Goal: Task Accomplishment & Management: Use online tool/utility

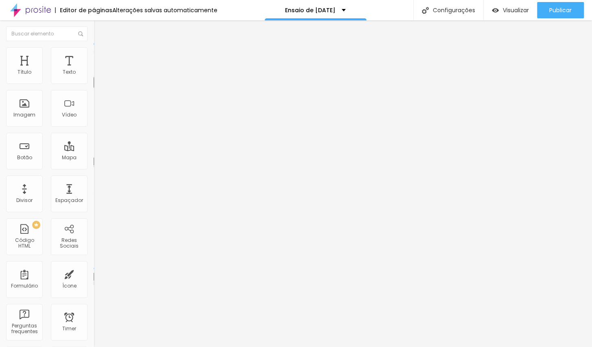
click at [94, 52] on li "Avançado" at bounding box center [141, 51] width 94 height 8
click at [94, 46] on img at bounding box center [97, 42] width 7 height 7
click at [94, 94] on span "Titulo 5" at bounding box center [103, 90] width 18 height 7
type input "48"
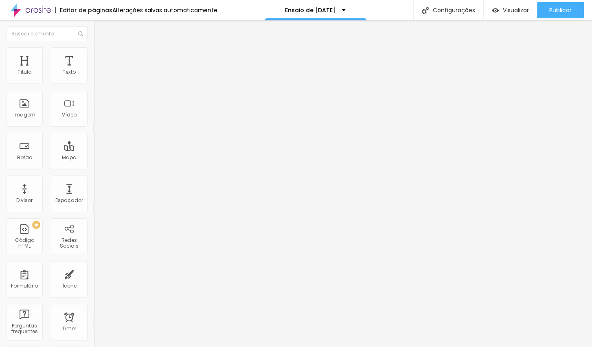
type input "35"
type input "32"
type input "30"
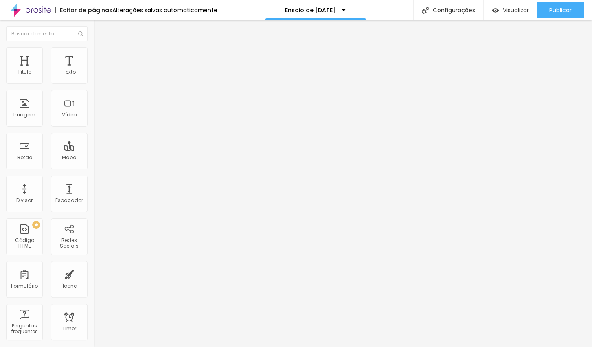
type input "30"
type input "28"
type input "27"
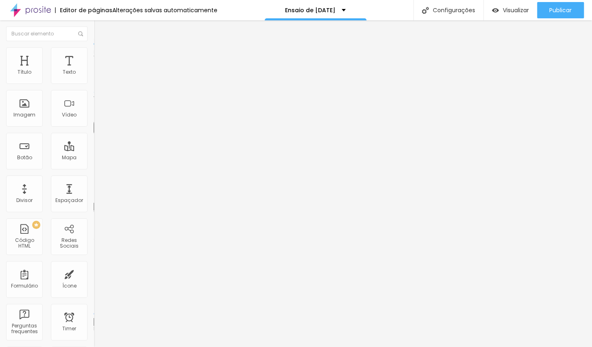
type input "26"
type input "24"
type input "23"
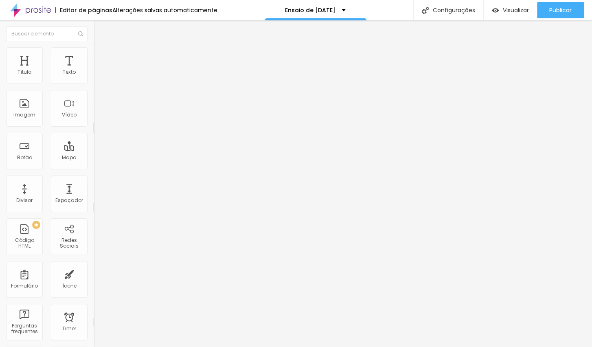
type input "23"
drag, startPoint x: 41, startPoint y: 171, endPoint x: 24, endPoint y: 172, distance: 16.7
type input "23"
click at [94, 195] on input "range" at bounding box center [120, 198] width 52 height 7
type input "1.2"
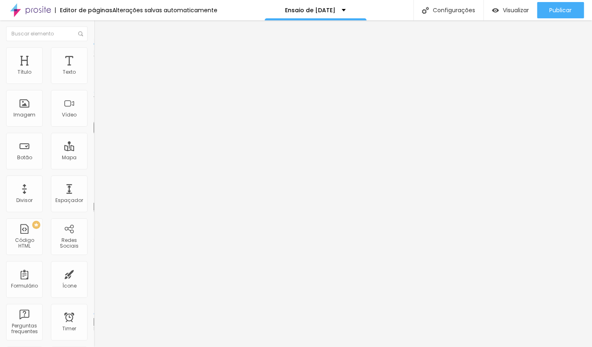
type input "1.2"
type input "1.1"
type input "1"
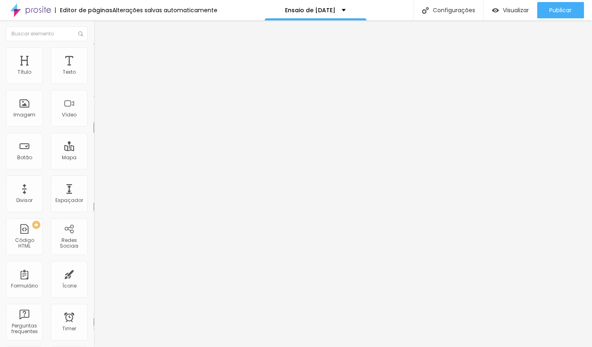
type input "0.9"
type input "0.8"
type input "0.7"
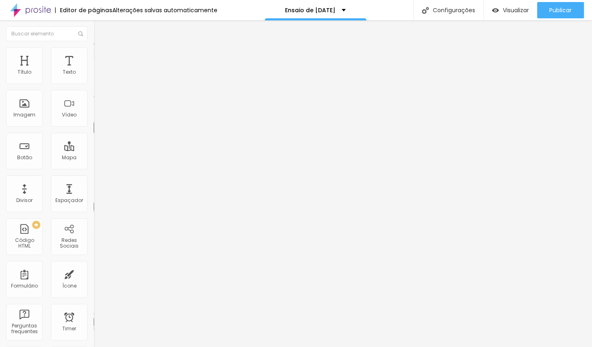
type input "0.7"
type input "0.6"
type input "0.5"
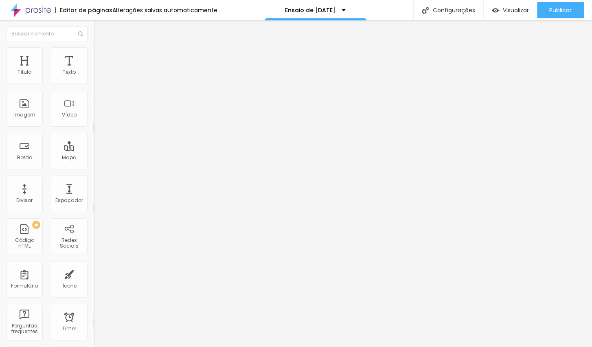
drag, startPoint x: 44, startPoint y: 203, endPoint x: 20, endPoint y: 199, distance: 23.8
type input "0.5"
click at [94, 55] on li "Estilo" at bounding box center [141, 51] width 94 height 8
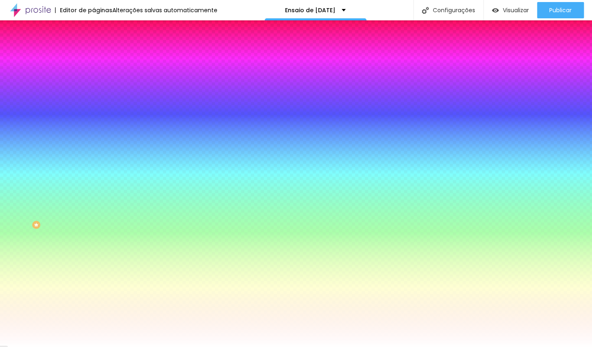
click at [94, 111] on div at bounding box center [141, 111] width 94 height 0
drag, startPoint x: 81, startPoint y: 218, endPoint x: 87, endPoint y: 197, distance: 21.5
click at [94, 119] on div at bounding box center [141, 119] width 94 height 0
click at [97, 108] on icon "button" at bounding box center [100, 106] width 6 height 6
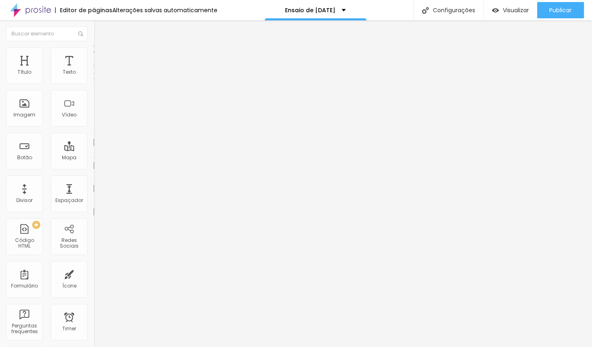
click at [94, 61] on ul "Conteúdo Estilo Avançado" at bounding box center [141, 51] width 94 height 24
click at [101, 56] on span "Estilo" at bounding box center [107, 52] width 13 height 7
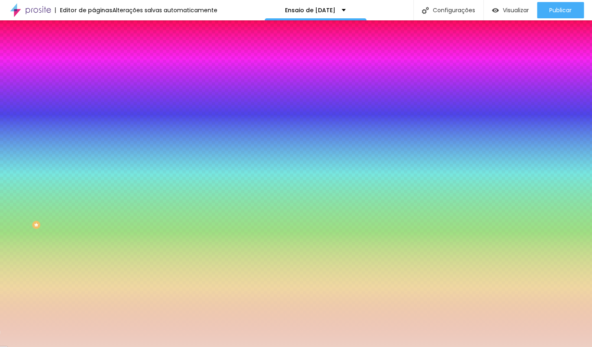
click at [94, 160] on div at bounding box center [141, 160] width 94 height 0
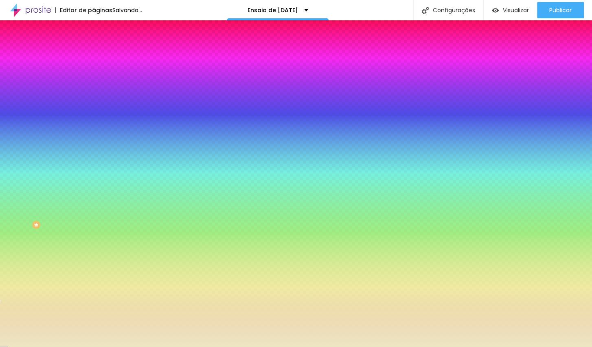
click at [68, 187] on div at bounding box center [296, 173] width 592 height 347
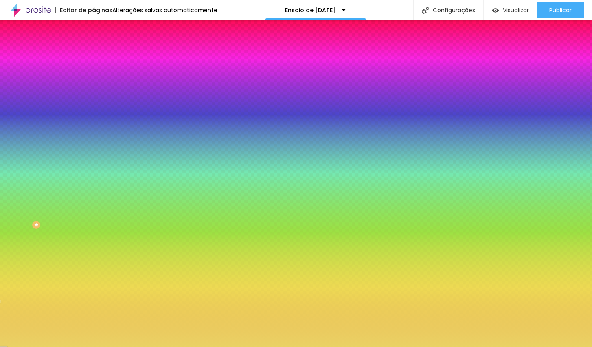
type input "#ECD465"
drag, startPoint x: 37, startPoint y: 147, endPoint x: 43, endPoint y: 138, distance: 10.7
click at [43, 138] on div at bounding box center [296, 173] width 592 height 347
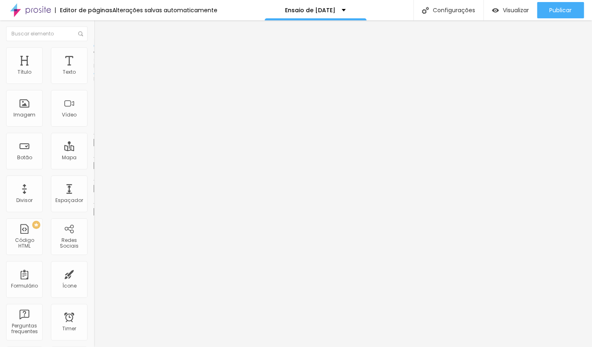
click at [101, 56] on span "Estilo" at bounding box center [107, 52] width 13 height 7
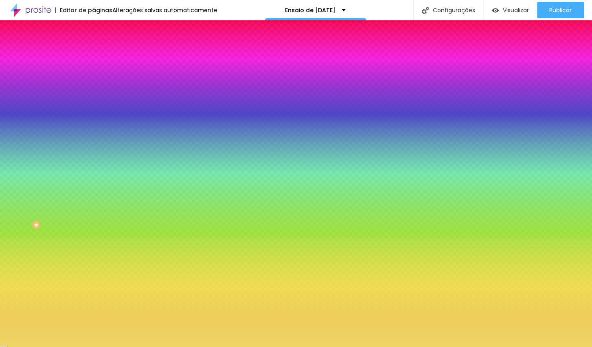
click at [94, 269] on div at bounding box center [141, 269] width 94 height 0
click at [97, 256] on icon "button" at bounding box center [99, 258] width 5 height 5
click at [84, 341] on div at bounding box center [296, 347] width 592 height 0
click at [97, 229] on icon "button" at bounding box center [99, 231] width 5 height 5
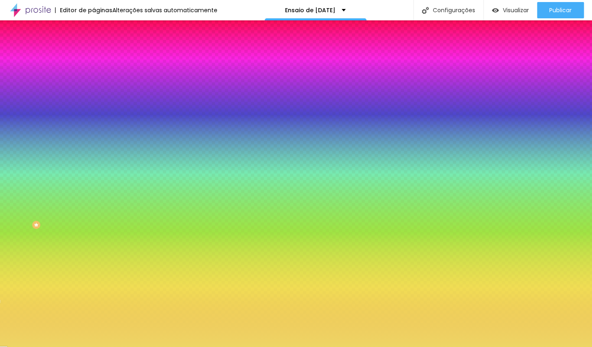
click at [83, 341] on div at bounding box center [296, 347] width 592 height 0
click at [94, 205] on button "button" at bounding box center [99, 209] width 11 height 9
click at [190, 341] on div at bounding box center [296, 347] width 592 height 0
click at [94, 47] on li "Conteúdo" at bounding box center [141, 43] width 94 height 8
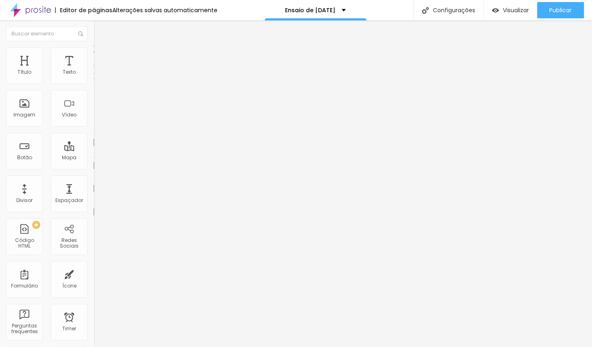
click at [100, 26] on div "Editar Timer" at bounding box center [123, 29] width 47 height 7
click at [100, 30] on img "button" at bounding box center [103, 29] width 7 height 7
click at [94, 78] on button "button" at bounding box center [99, 74] width 11 height 9
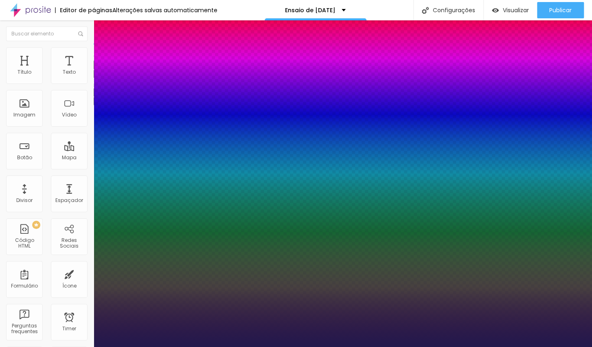
type input "1"
type input "15"
type input "1"
type input "47"
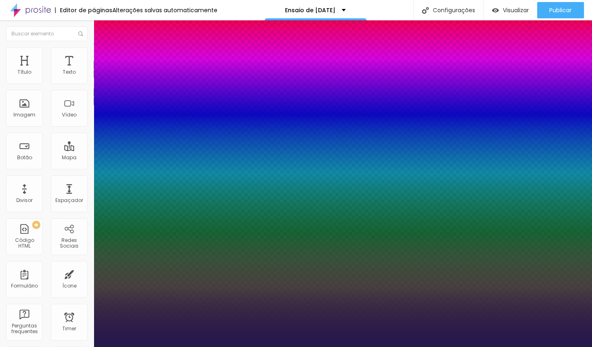
type input "47"
type input "1"
type input "53"
type input "1"
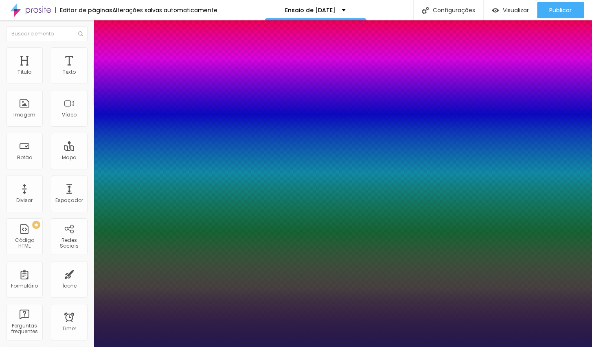
type input "54"
type input "1"
type input "59"
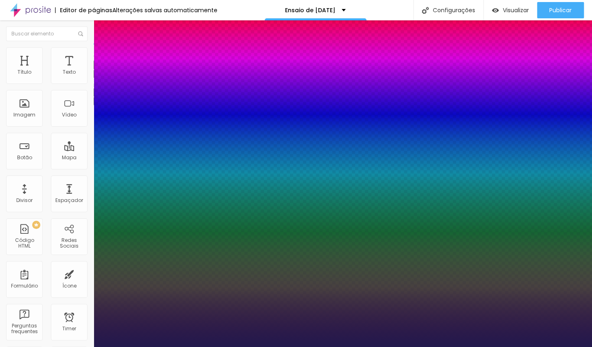
type input "1"
type input "67"
type input "1"
type input "68"
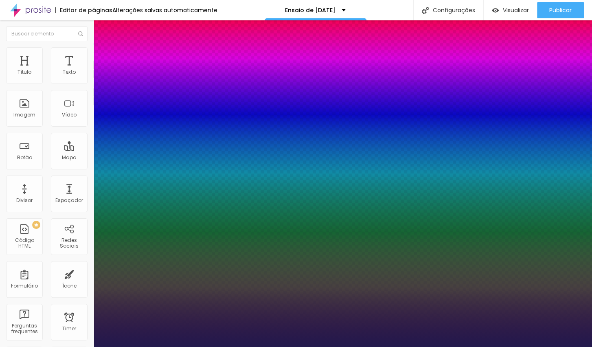
type input "68"
type input "1"
type input "69"
type input "1"
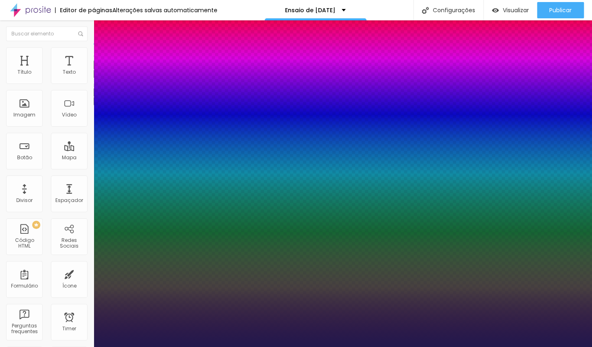
type input "72"
type input "1"
type input "74"
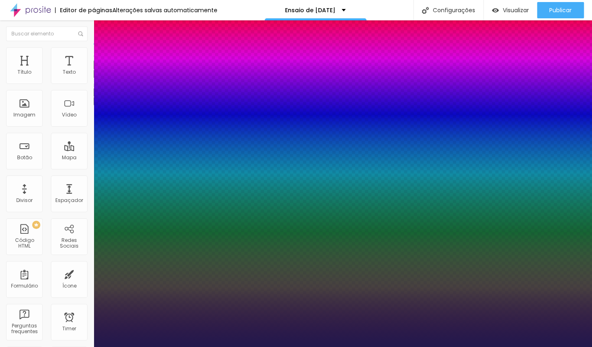
type input "1"
type input "76"
type input "1"
type input "77"
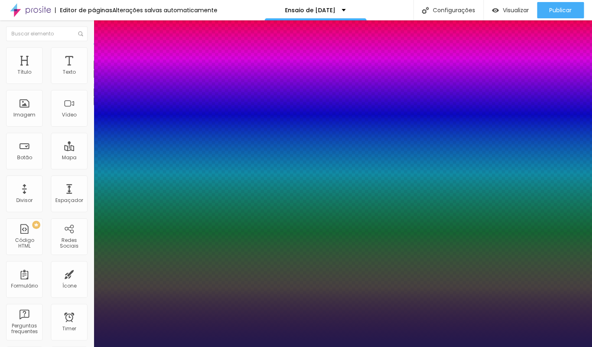
type input "77"
type input "1"
type input "76"
type input "1"
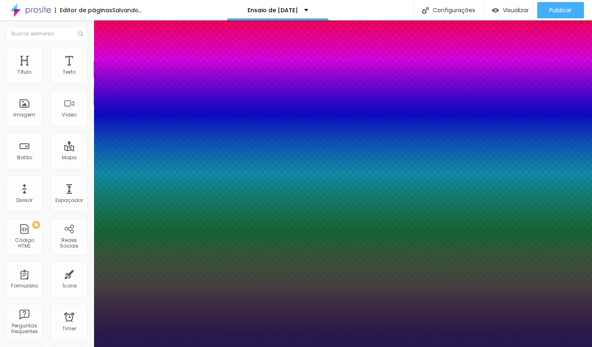
type input "75"
type input "1"
type input "74"
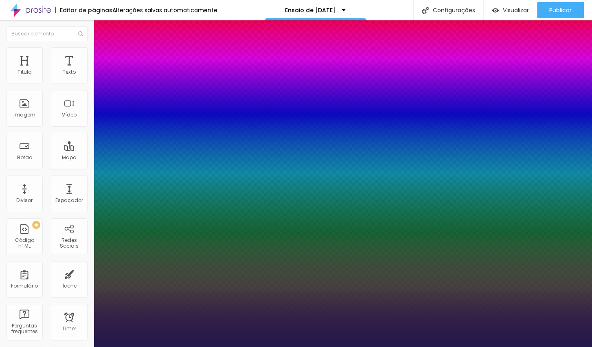
type input "1"
type input "73"
type input "1"
type input "72"
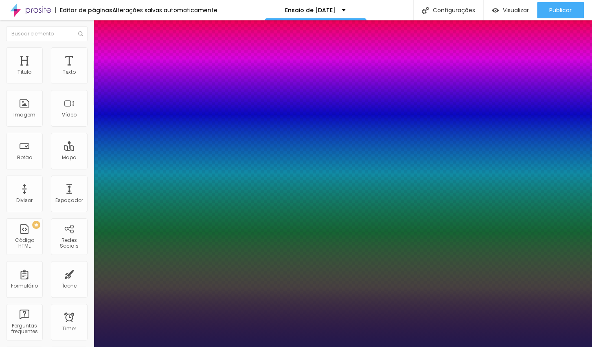
type input "72"
type input "1"
type input "71"
type input "1"
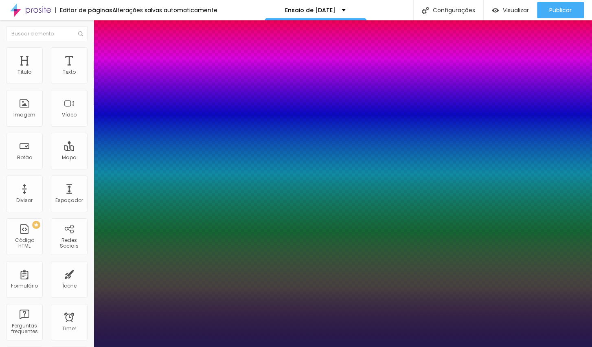
type input "69"
type input "1"
type input "68"
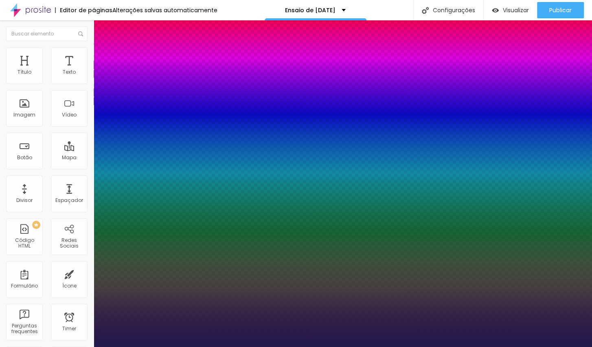
type input "1"
type input "66"
type input "1"
type input "65"
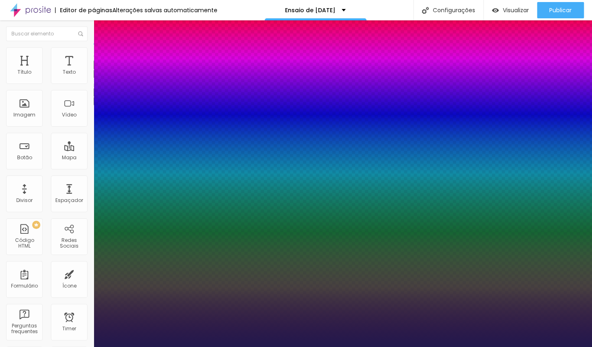
type input "65"
type input "1"
type input "62"
type input "1"
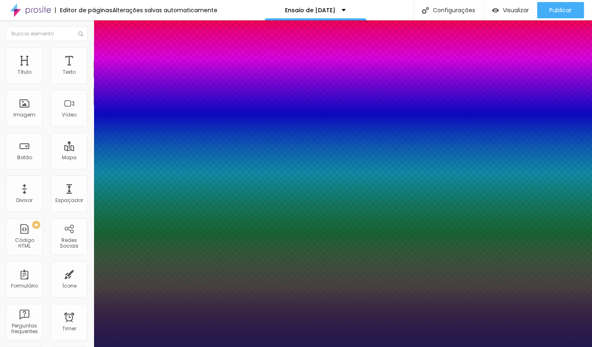
type input "60"
type input "1"
type input "59"
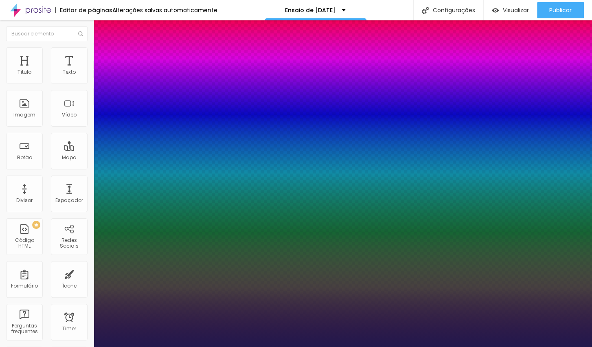
type input "1"
type input "55"
type input "1"
type input "53"
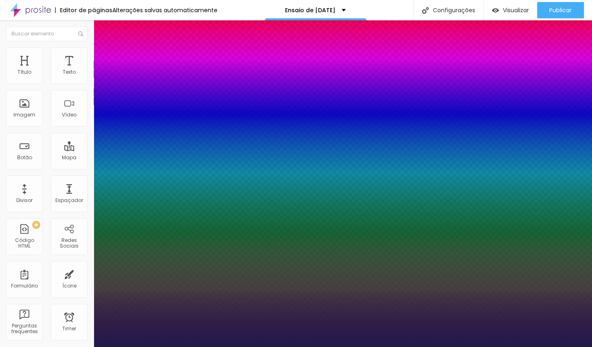
type input "53"
type input "1"
type input "50"
type input "1"
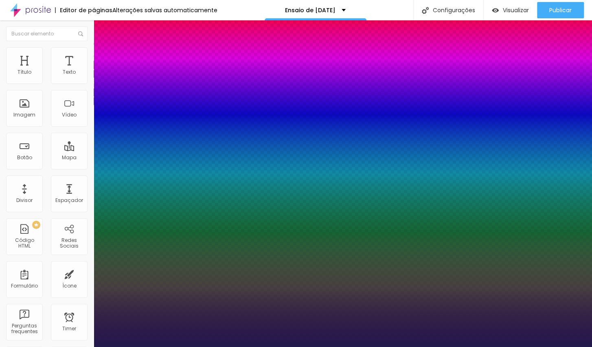
type input "49"
type input "1"
type input "46"
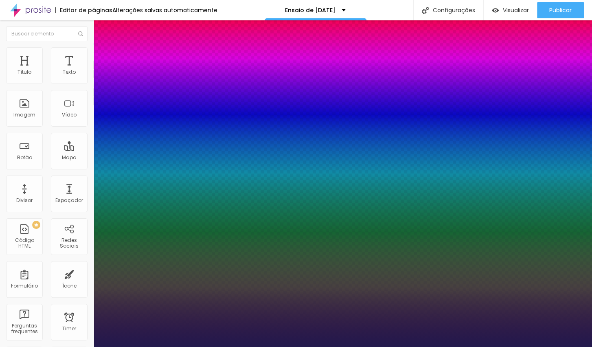
type input "1"
type input "45"
type input "1"
type input "44"
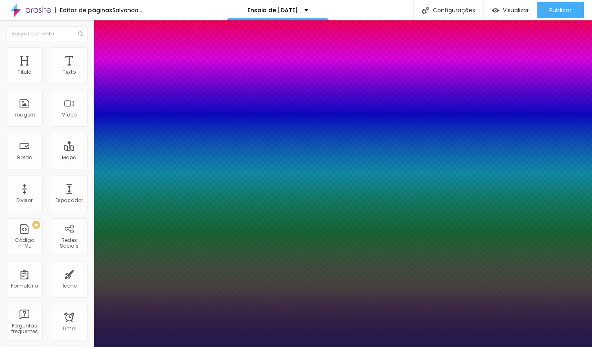
type input "44"
type input "1"
type input "43"
type input "1"
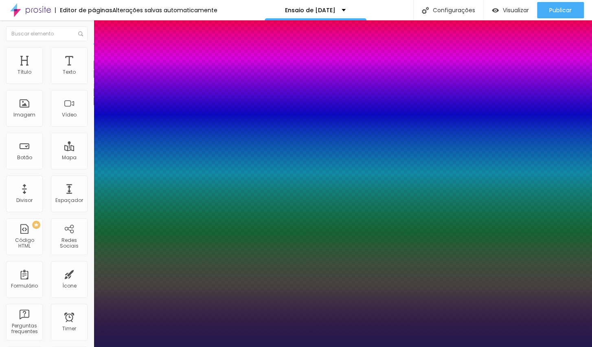
drag, startPoint x: 108, startPoint y: 138, endPoint x: 127, endPoint y: 138, distance: 18.3
type input "43"
click at [349, 341] on div at bounding box center [296, 347] width 592 height 0
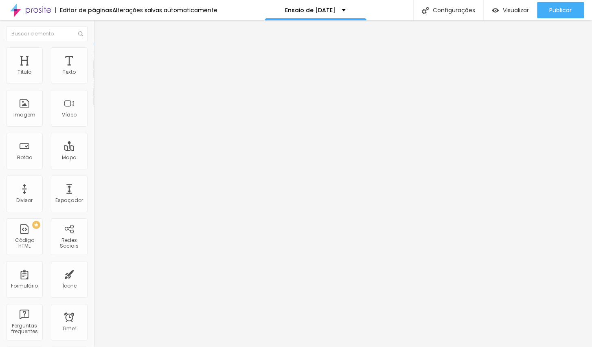
click at [100, 31] on img "button" at bounding box center [103, 29] width 7 height 7
click at [101, 55] on span "Avançado" at bounding box center [114, 52] width 27 height 7
type input "19"
type input "31"
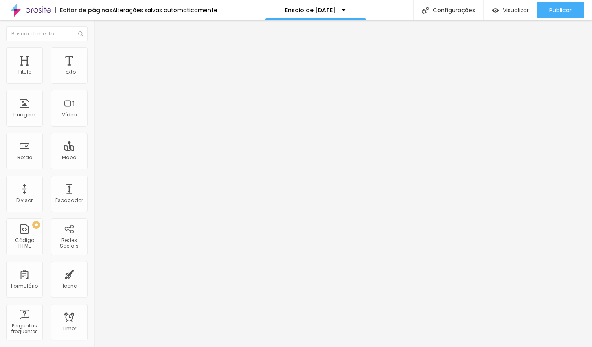
type input "31"
type input "38"
type input "39"
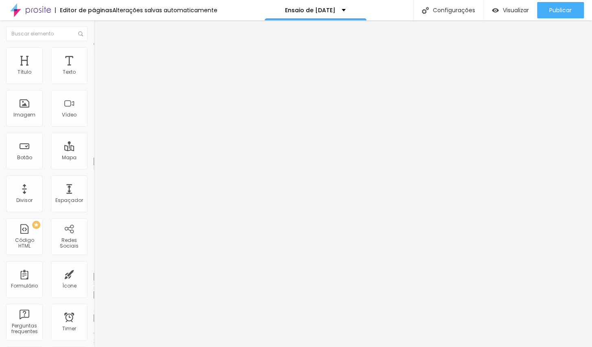
type input "40"
type input "42"
type input "44"
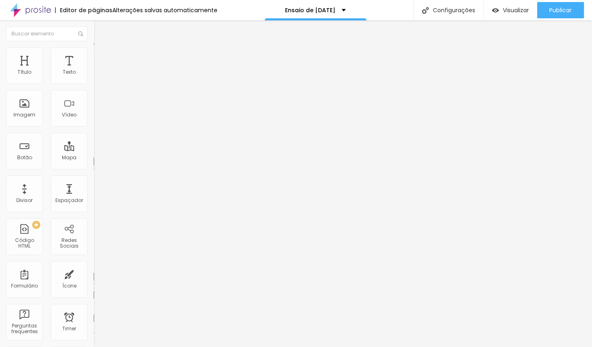
type input "44"
type input "42"
type input "40"
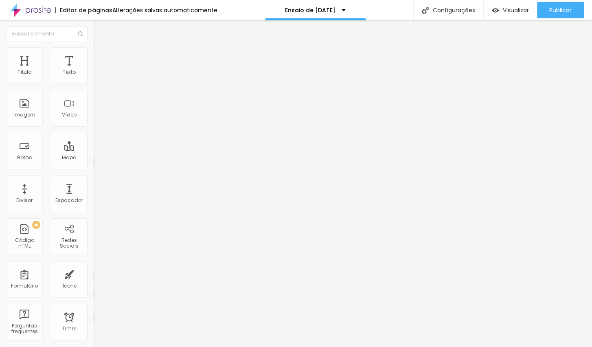
type input "39"
type input "35"
type input "29"
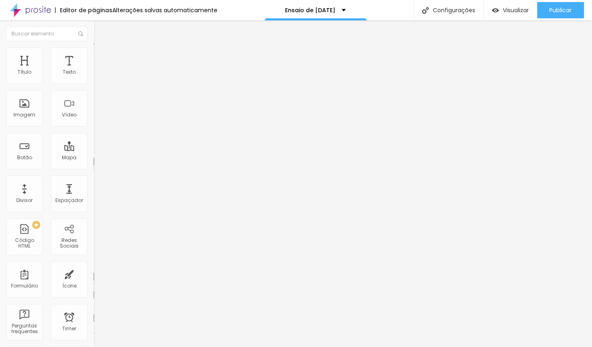
type input "29"
type input "24"
type input "19"
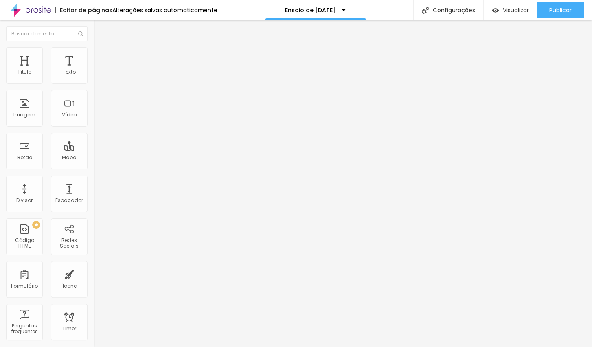
type input "11"
type input "8"
type input "5"
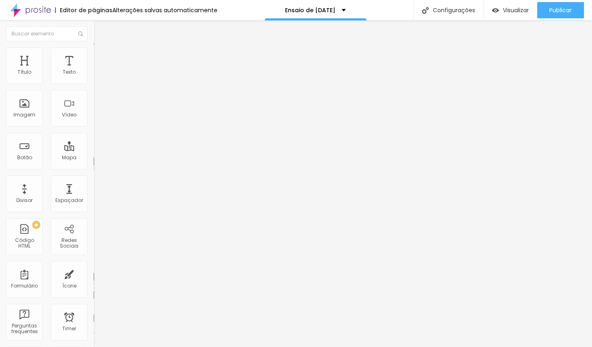
type input "5"
type input "0"
drag, startPoint x: 24, startPoint y: 80, endPoint x: 15, endPoint y: 80, distance: 9.4
type input "0"
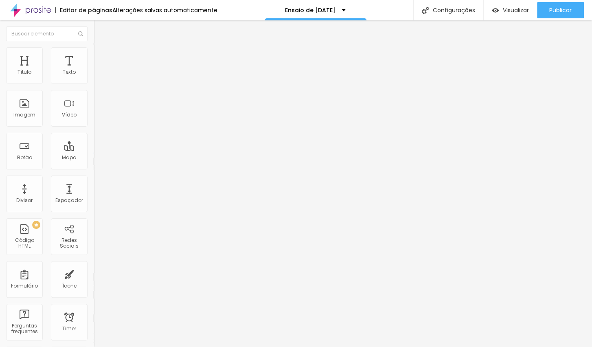
click at [94, 150] on input "range" at bounding box center [120, 153] width 52 height 7
click at [94, 46] on li "Estilo" at bounding box center [141, 43] width 94 height 8
type input "49"
type input "65"
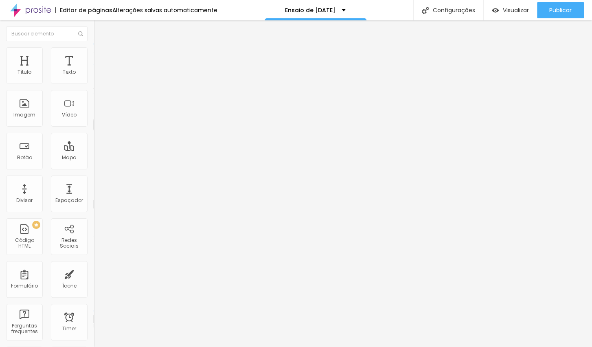
type input "65"
type input "97"
type input "100"
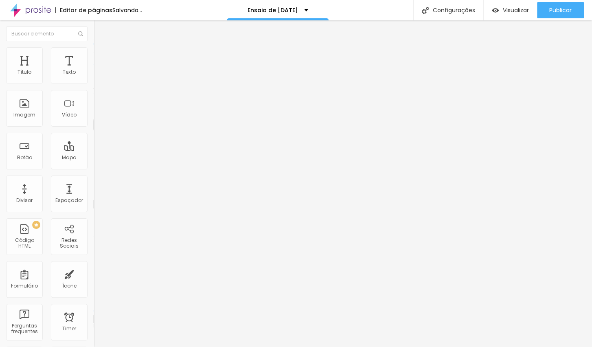
drag, startPoint x: 39, startPoint y: 171, endPoint x: 70, endPoint y: 168, distance: 31.4
type input "100"
click at [94, 192] on input "range" at bounding box center [120, 195] width 52 height 7
click at [100, 29] on div "Editar Texto" at bounding box center [123, 29] width 46 height 7
click at [61, 62] on div "Texto" at bounding box center [69, 65] width 37 height 37
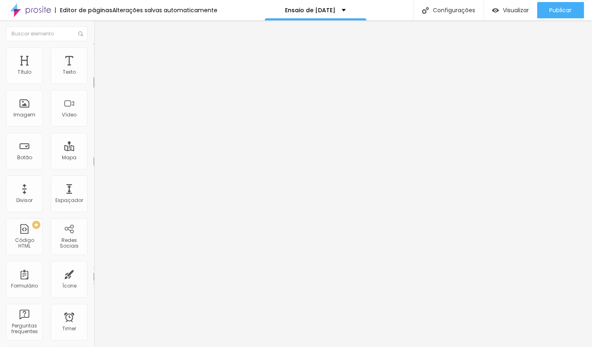
click at [101, 56] on span "Avançado" at bounding box center [114, 52] width 27 height 7
click at [100, 28] on img "button" at bounding box center [103, 29] width 7 height 7
click at [98, 75] on icon "button" at bounding box center [99, 73] width 3 height 3
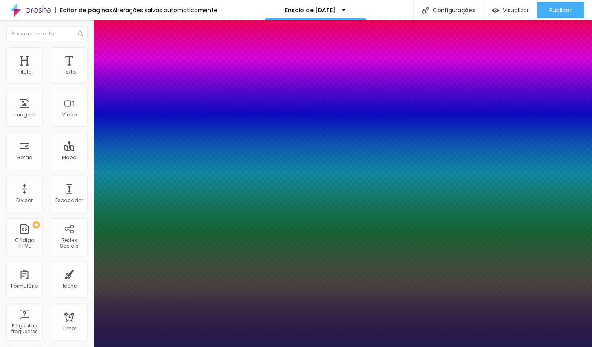
type input "1"
click at [275, 341] on div at bounding box center [296, 347] width 592 height 0
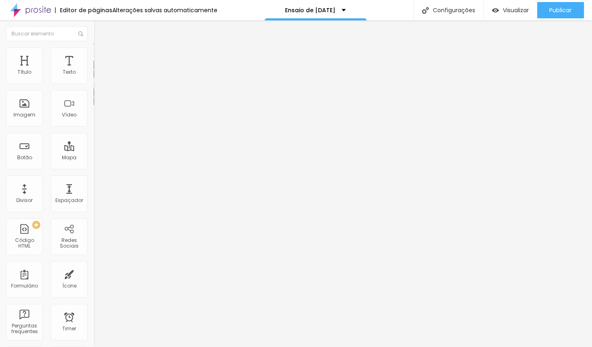
click at [97, 76] on icon "button" at bounding box center [99, 73] width 5 height 5
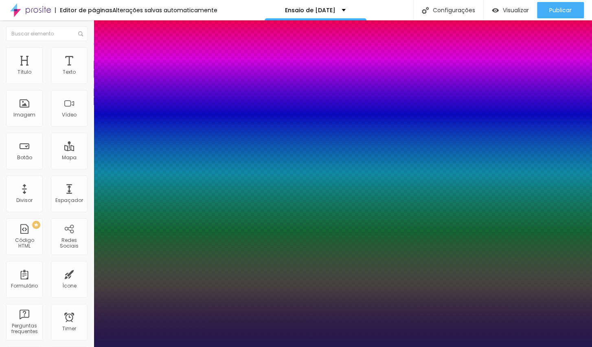
type input "1"
select select "Engagement-Regular"
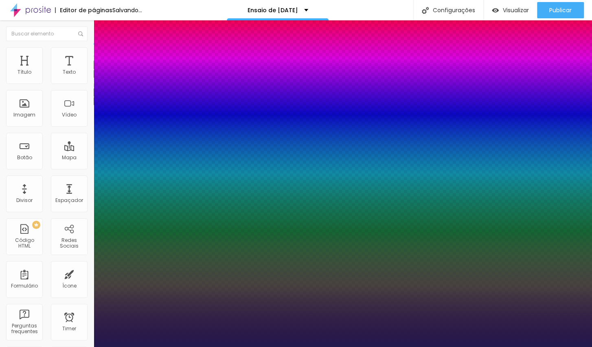
type input "1"
select select "CrimsonTextBold"
type input "1"
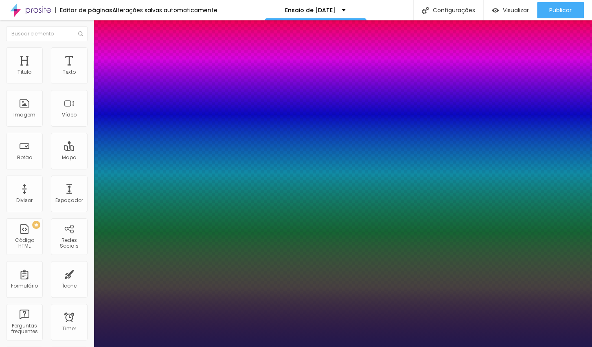
select select "CormorantGeramond-Italic"
type input "1"
type input "21"
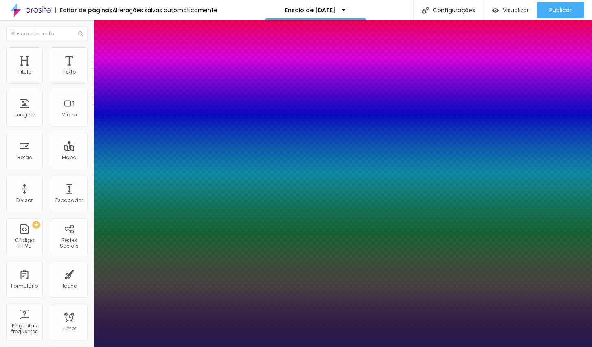
type input "1"
type input "24"
type input "1"
type input "25"
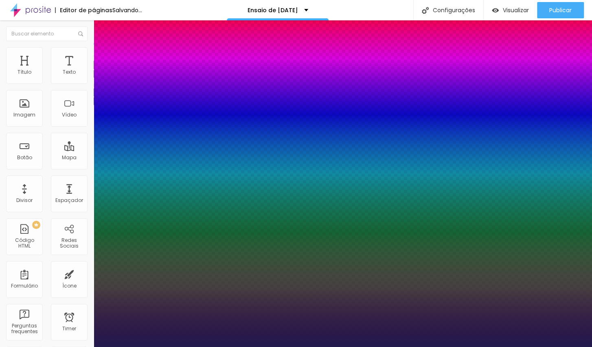
type input "25"
drag, startPoint x: 111, startPoint y: 138, endPoint x: 119, endPoint y: 138, distance: 8.6
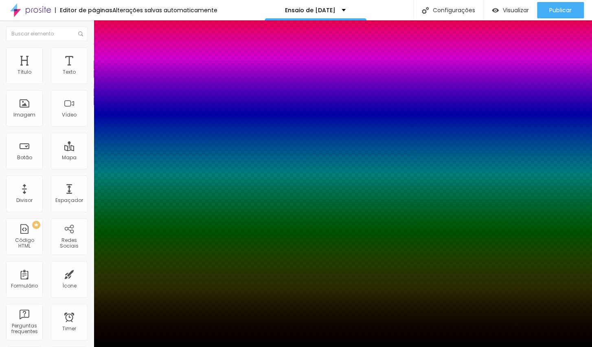
drag, startPoint x: 149, startPoint y: 264, endPoint x: 110, endPoint y: 285, distance: 44.4
click at [110, 285] on body "Editor de páginas Alterações salvas automaticamente Ensaio de [DATE] Configuraç…" at bounding box center [296, 173] width 592 height 347
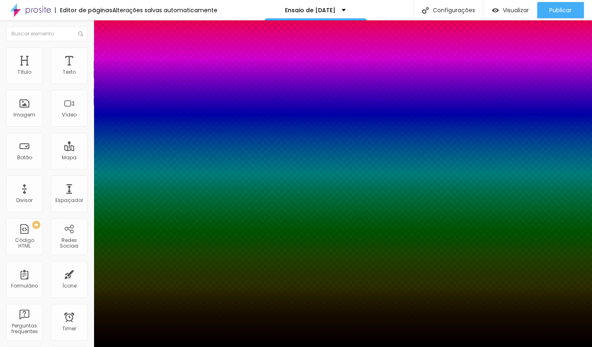
click at [349, 341] on div at bounding box center [296, 347] width 592 height 0
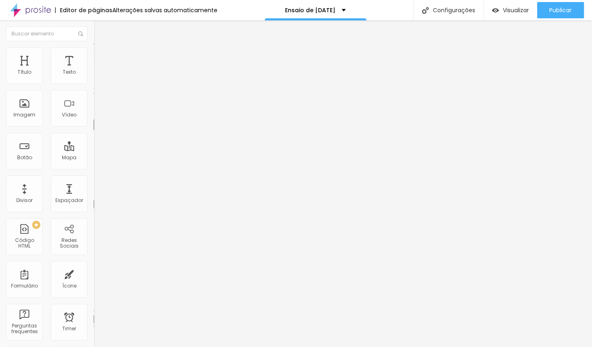
click at [94, 48] on img at bounding box center [97, 50] width 7 height 7
click at [94, 47] on li "Estilo" at bounding box center [141, 43] width 94 height 8
click at [94, 78] on button "button" at bounding box center [99, 74] width 11 height 9
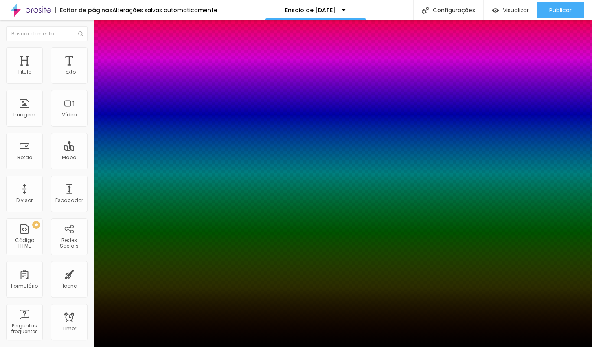
click at [161, 341] on div at bounding box center [296, 347] width 592 height 0
